Goal: Task Accomplishment & Management: Use online tool/utility

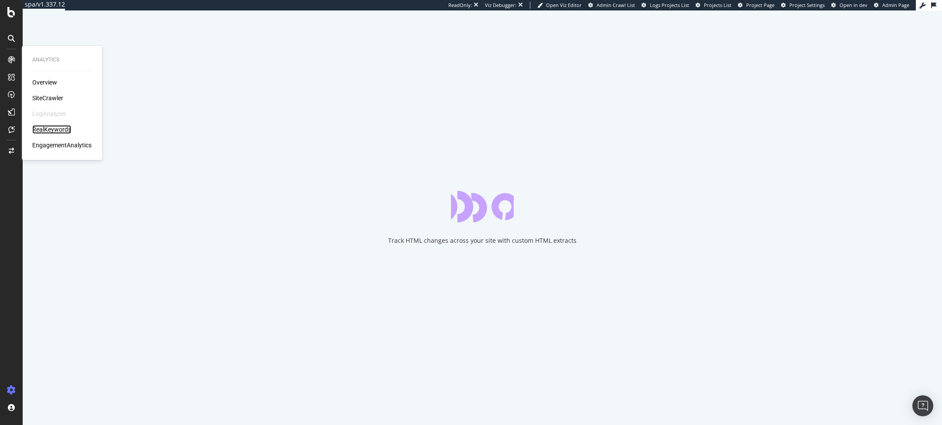
click at [54, 131] on div "RealKeywords" at bounding box center [51, 129] width 39 height 9
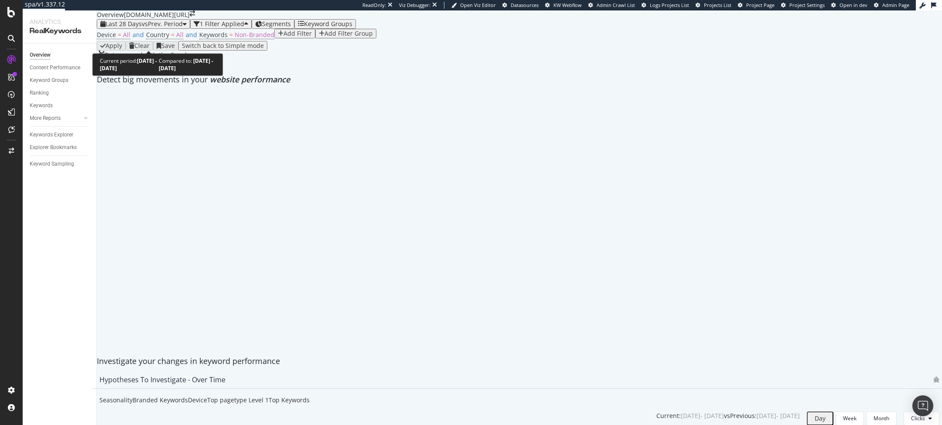
click at [159, 28] on span "vs Prev. Period" at bounding box center [162, 24] width 41 height 8
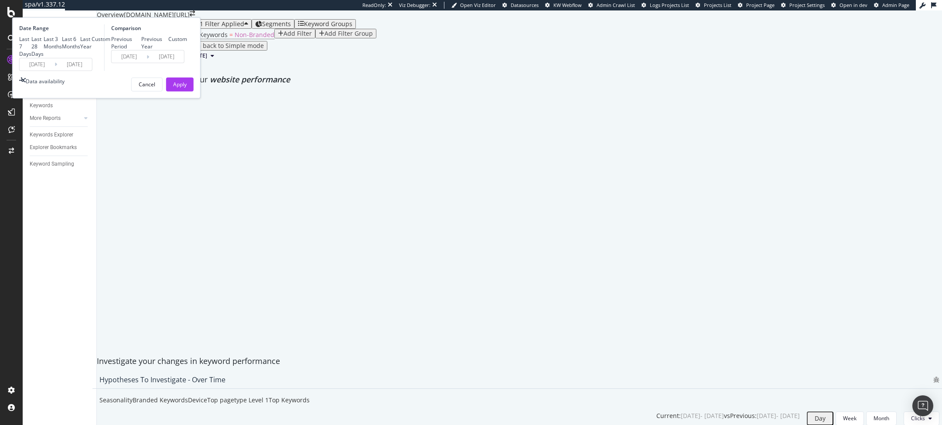
click at [168, 50] on div "Previous Year" at bounding box center [154, 42] width 27 height 15
type input "2024/08/06"
type input "2024/09/02"
click at [62, 50] on div "Last 3 Months" at bounding box center [53, 42] width 18 height 15
type input "2025/06/02"
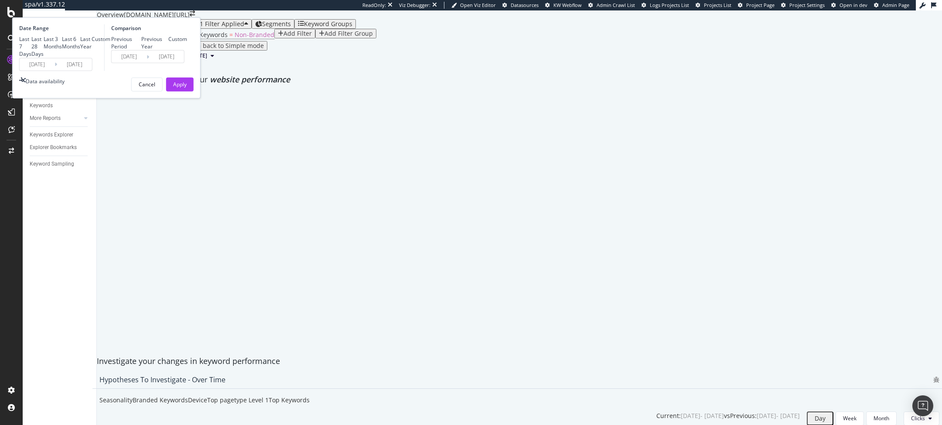
type input "2024/06/03"
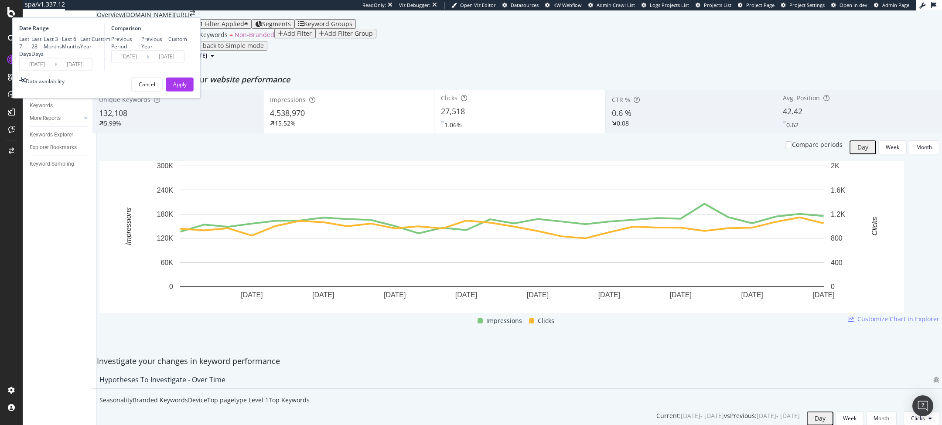
click at [80, 50] on div "Last 6 Months" at bounding box center [71, 42] width 18 height 15
type input "2025/03/02"
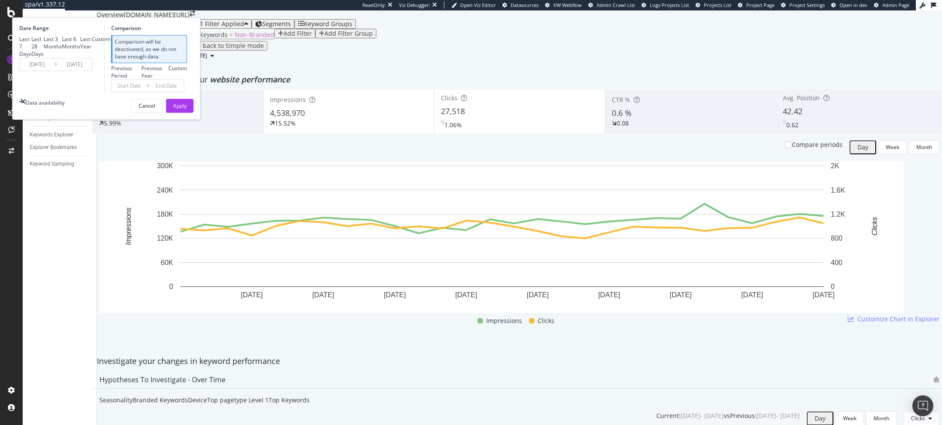
click at [62, 50] on div "Last 3 Months" at bounding box center [53, 42] width 18 height 15
type input "2025/06/02"
type input "2025/03/02"
type input "2025/06/01"
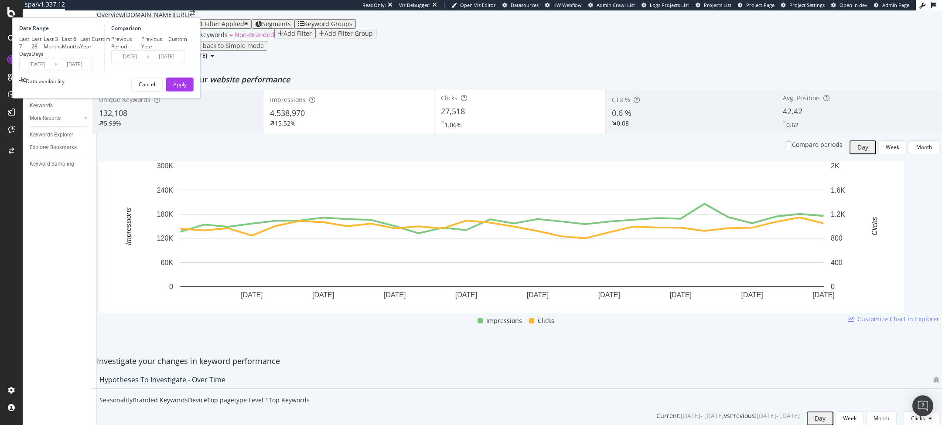
click at [168, 50] on div "Previous Year" at bounding box center [154, 42] width 27 height 15
type input "2024/06/03"
type input "2024/09/02"
click at [201, 99] on div "Date Range Last 7 Days Last 28 Days Last 3 Months Last 6 Months Last Year Custo…" at bounding box center [106, 57] width 188 height 81
click at [194, 91] on button "Apply" at bounding box center [179, 84] width 27 height 14
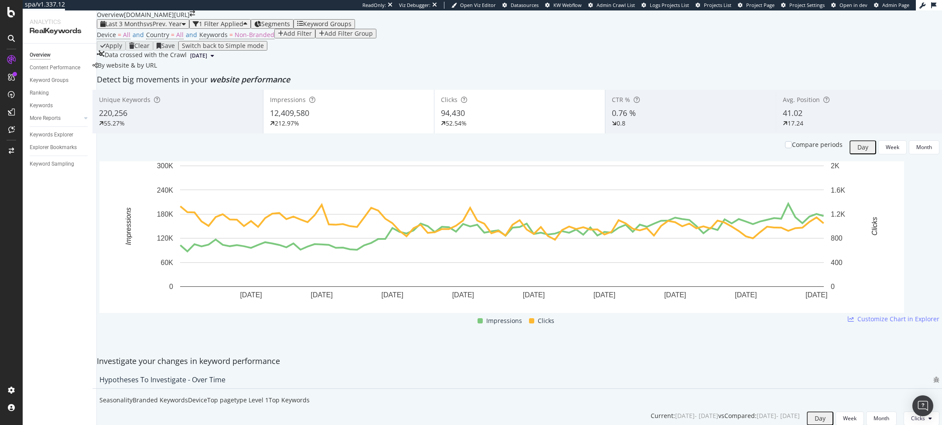
click at [316, 104] on div "Impressions" at bounding box center [348, 99] width 157 height 9
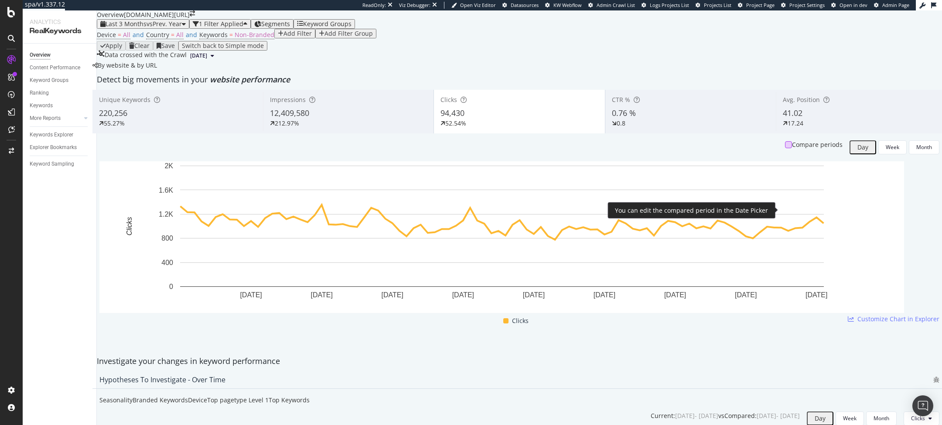
click at [785, 148] on div at bounding box center [788, 144] width 7 height 7
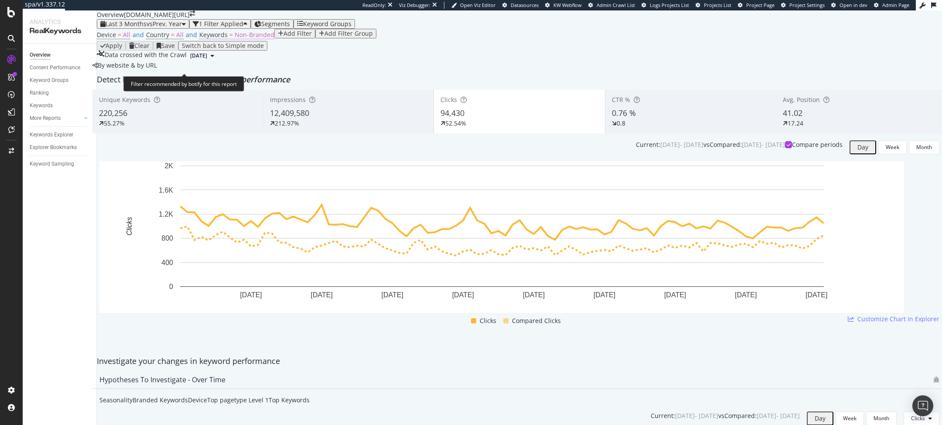
click at [249, 39] on span "Non-Branded" at bounding box center [255, 35] width 40 height 8
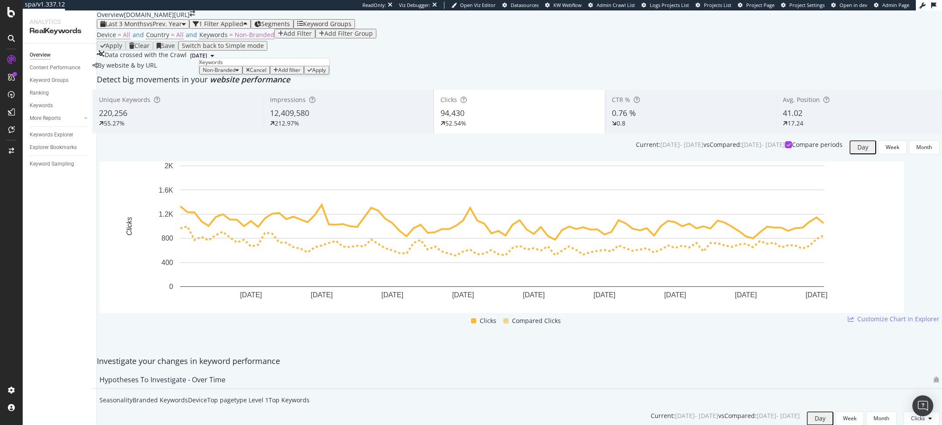
click at [239, 73] on div "Non-Branded" at bounding box center [221, 70] width 36 height 6
click at [231, 116] on span "Branded" at bounding box center [258, 120] width 89 height 8
click at [300, 73] on div "Apply" at bounding box center [307, 70] width 14 height 6
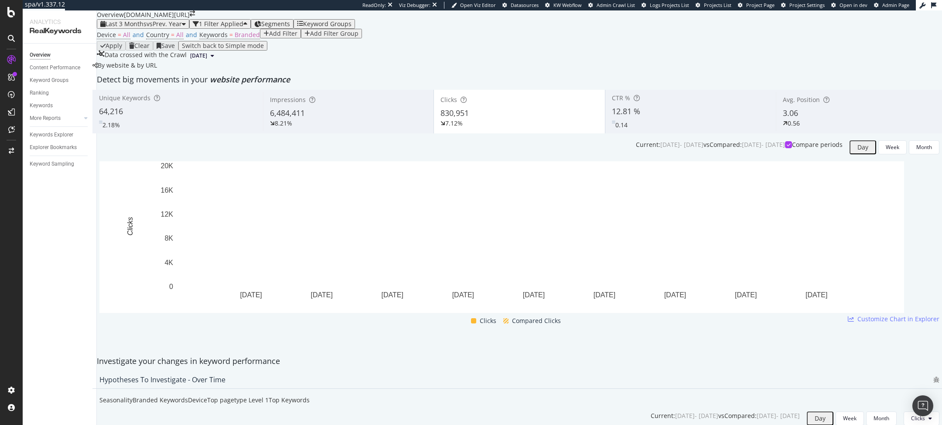
click at [229, 41] on div "Device = All and Country = All and Keywords = Branded Add Filter Add Filter Gro…" at bounding box center [229, 35] width 265 height 12
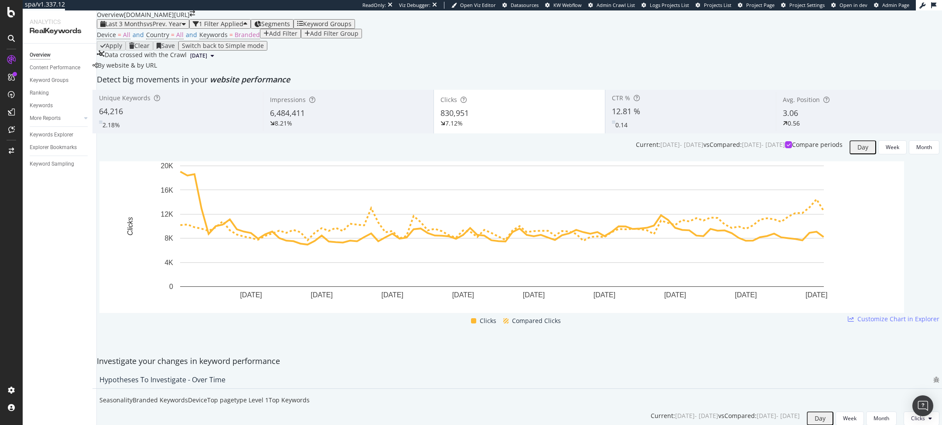
click at [229, 41] on div "Device = All and Country = All and Keywords = Branded Add Filter Add Filter Gro…" at bounding box center [229, 35] width 265 height 12
click at [239, 39] on span "Branded" at bounding box center [247, 35] width 25 height 8
click at [212, 75] on div "Branded Cancel Add filter Apply" at bounding box center [258, 70] width 118 height 9
click at [214, 73] on div "Branded" at bounding box center [215, 70] width 24 height 6
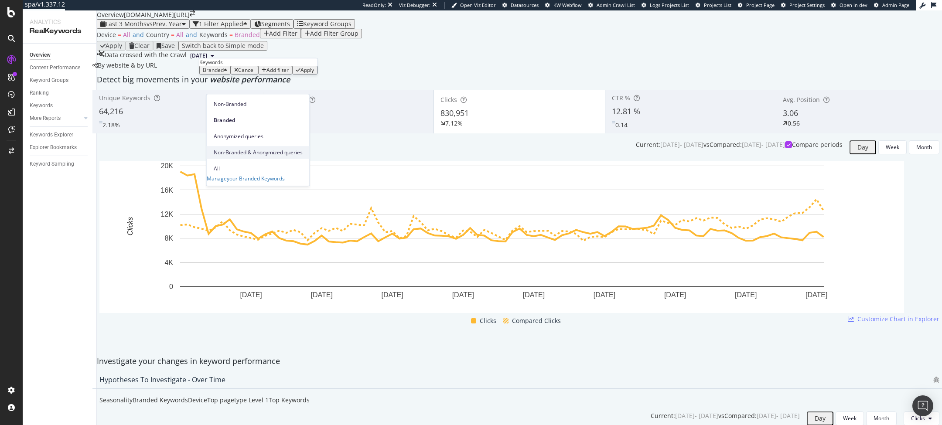
click at [235, 149] on span "Non-Branded & Anonymized queries" at bounding box center [258, 153] width 89 height 8
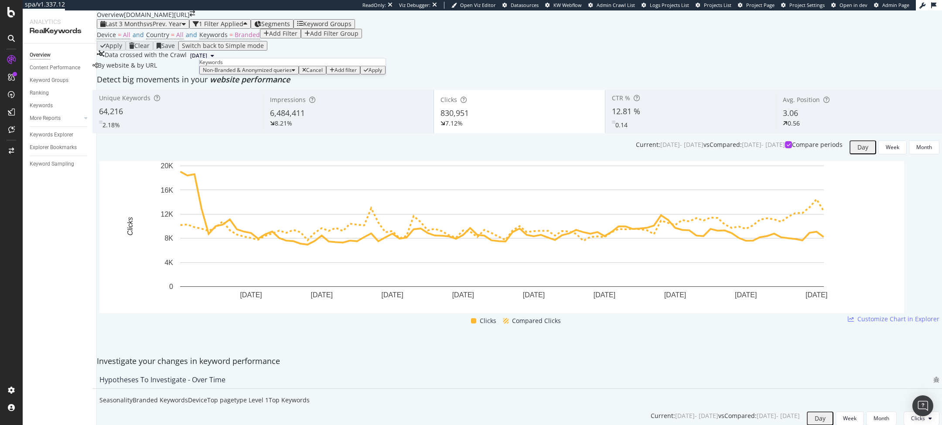
click at [368, 73] on div "Apply" at bounding box center [375, 70] width 14 height 6
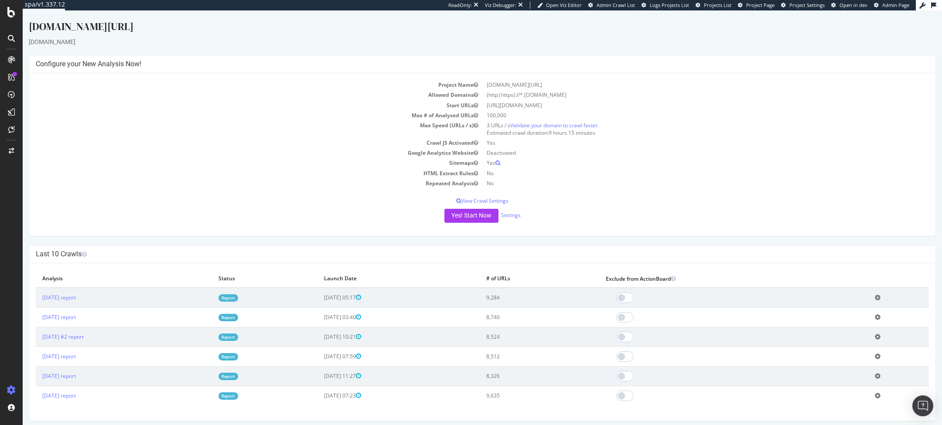
click at [464, 224] on div "Project Name [DOMAIN_NAME][URL] Allowed Domains (http|https)://*.[DOMAIN_NAME] …" at bounding box center [482, 154] width 906 height 163
click at [472, 220] on button "Yes! Start Now" at bounding box center [471, 216] width 54 height 14
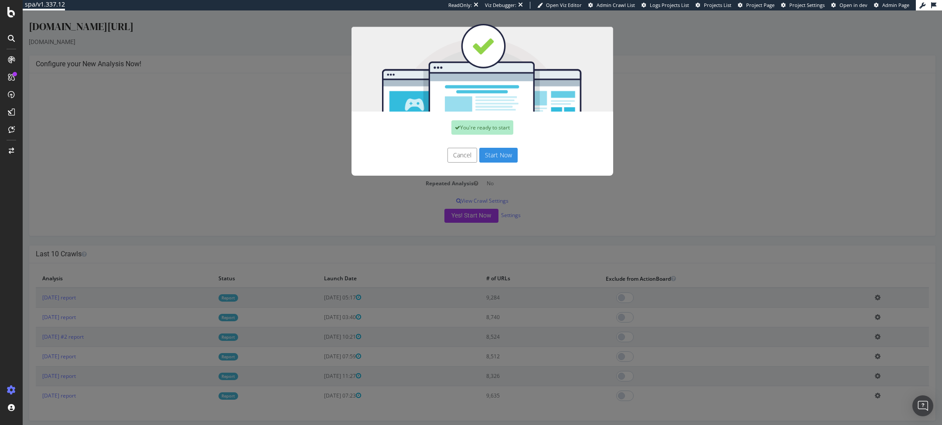
click at [517, 158] on button "Start Now" at bounding box center [498, 155] width 38 height 15
